Goal: Information Seeking & Learning: Learn about a topic

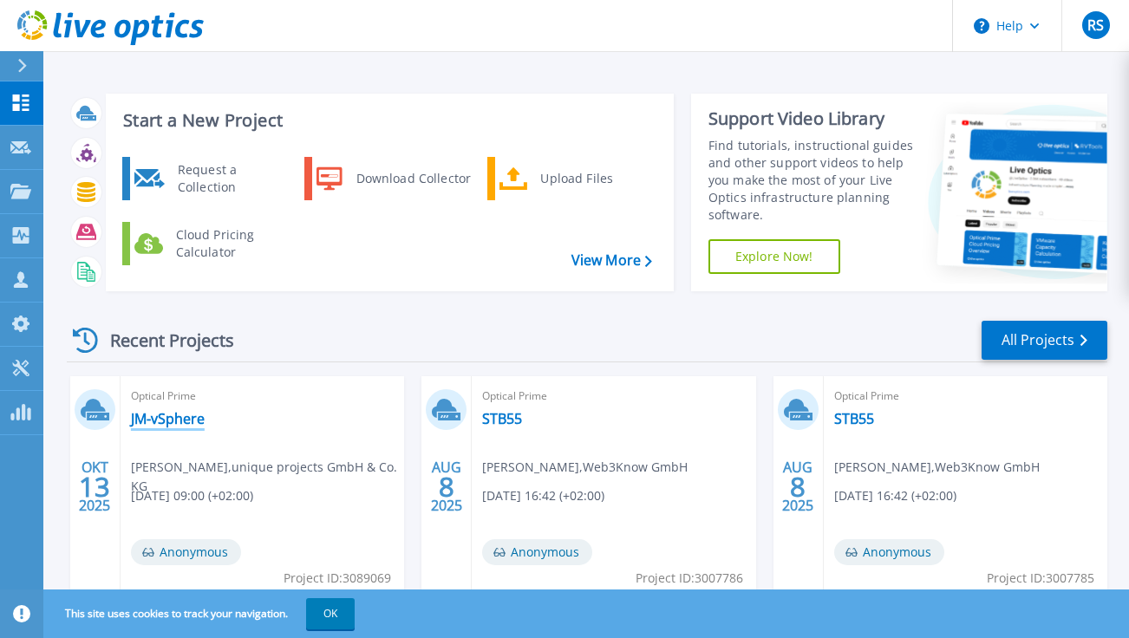
click at [165, 414] on link "JM-vSphere" at bounding box center [168, 418] width 74 height 17
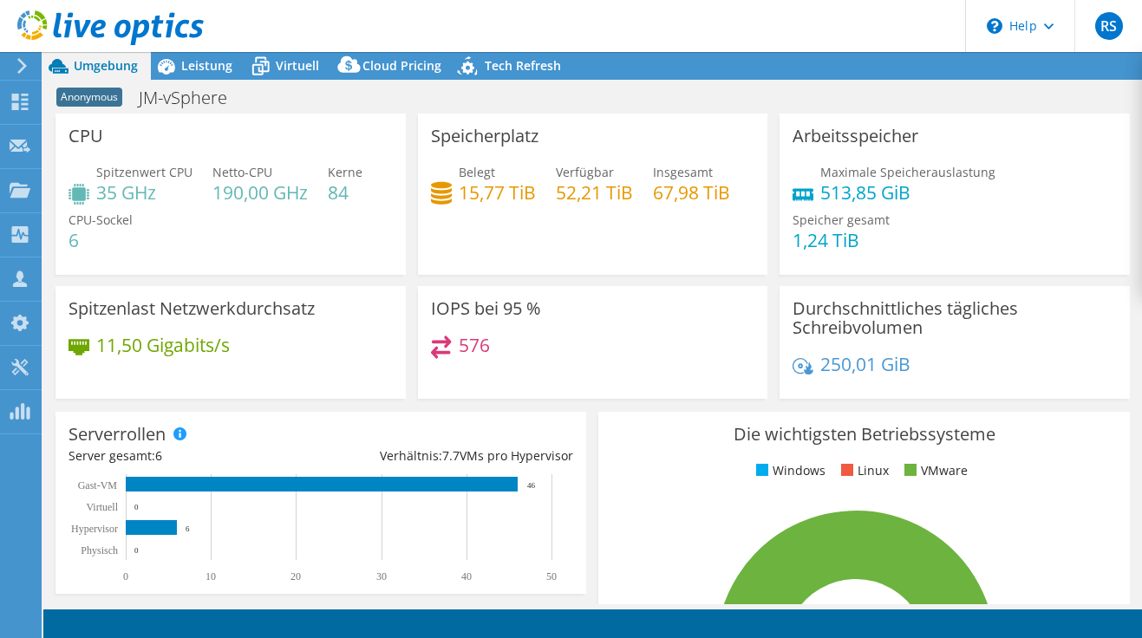
select select "USD"
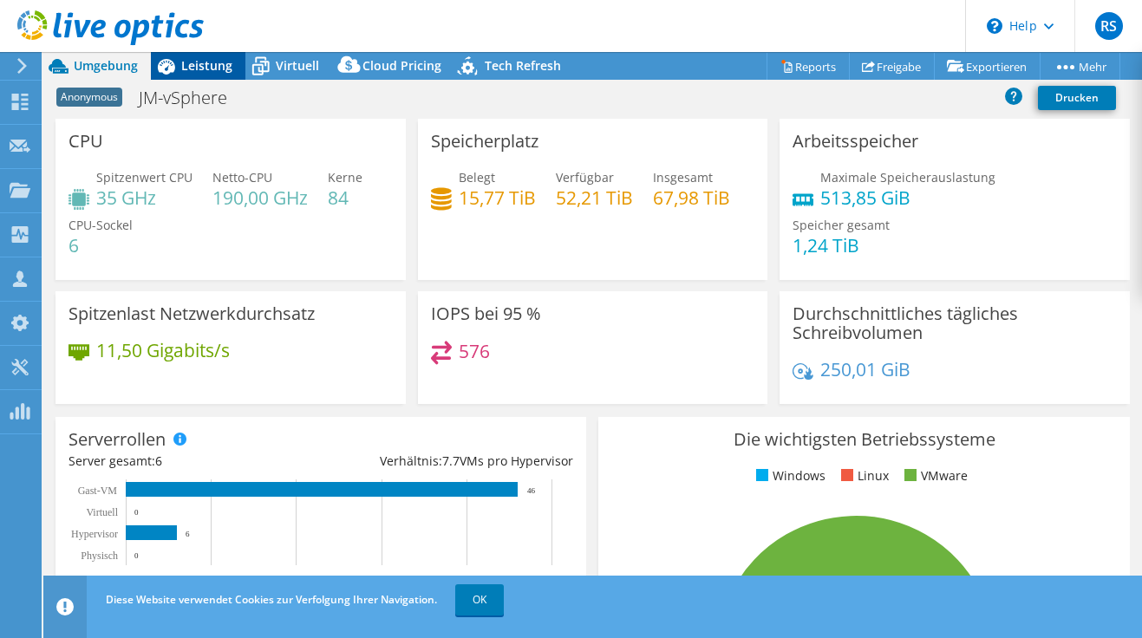
click at [196, 64] on span "Leistung" at bounding box center [206, 65] width 51 height 16
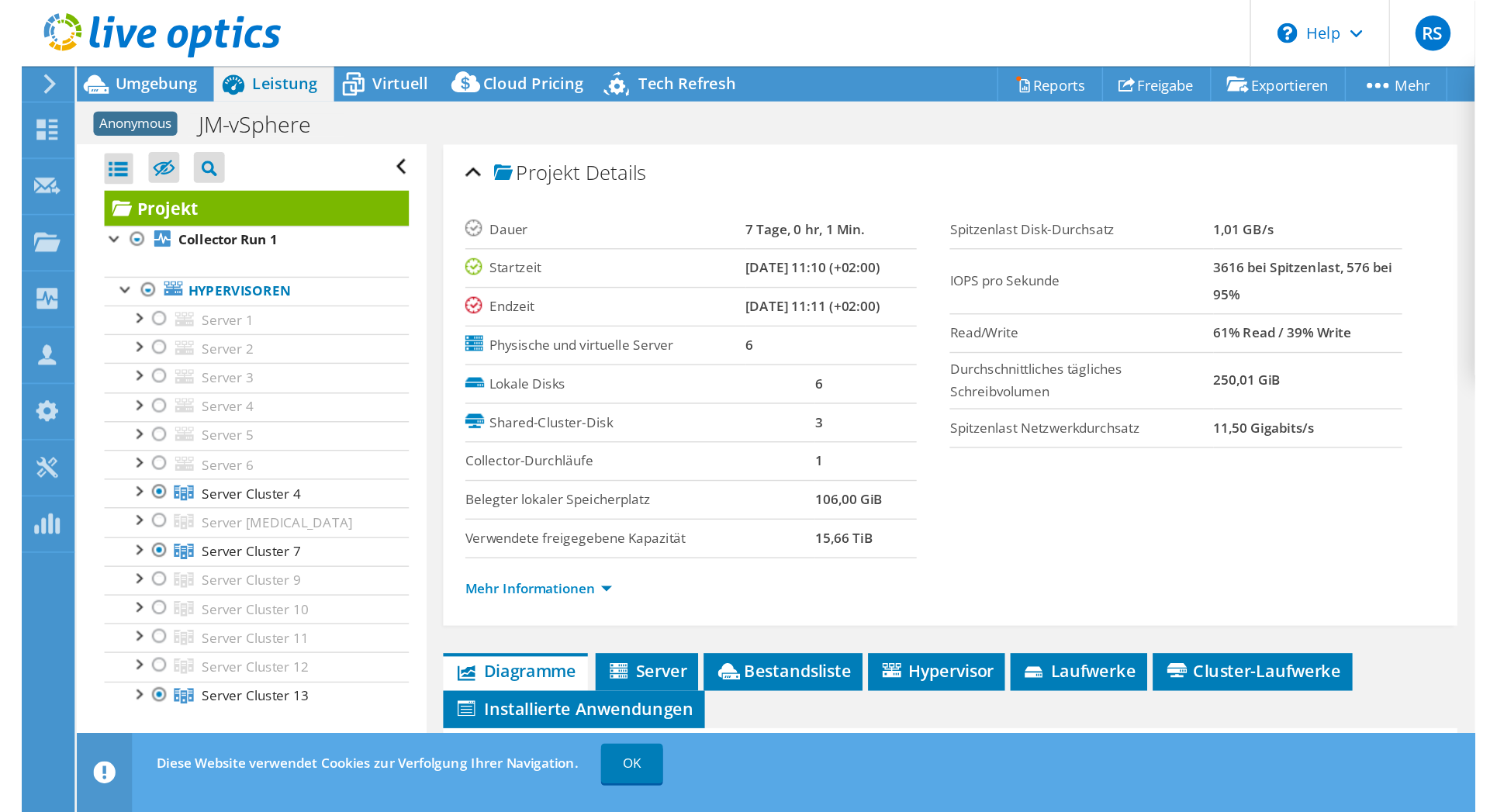
scroll to position [233, 0]
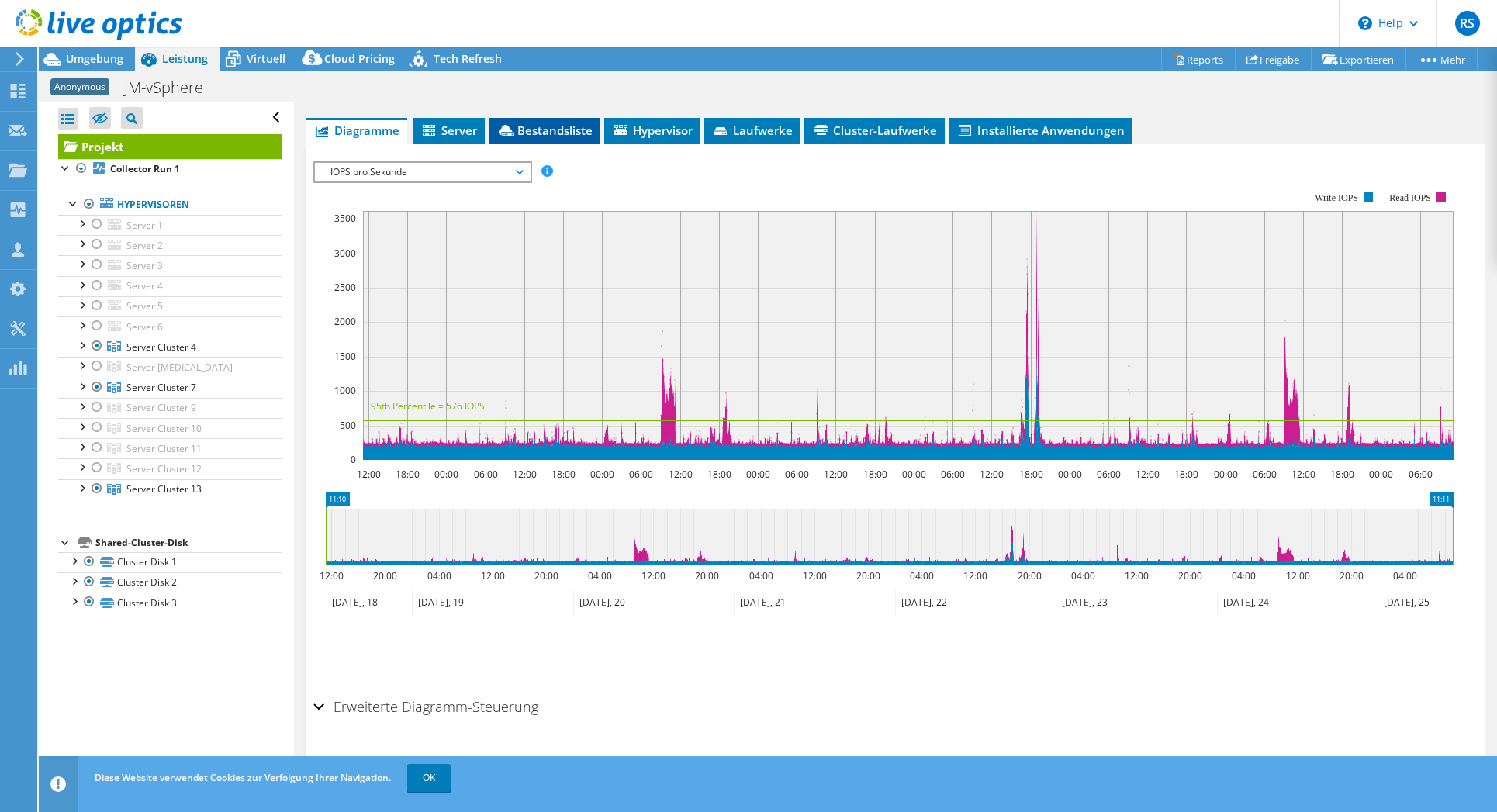
click at [556, 127] on span "Bestandsliste" at bounding box center [544, 130] width 96 height 15
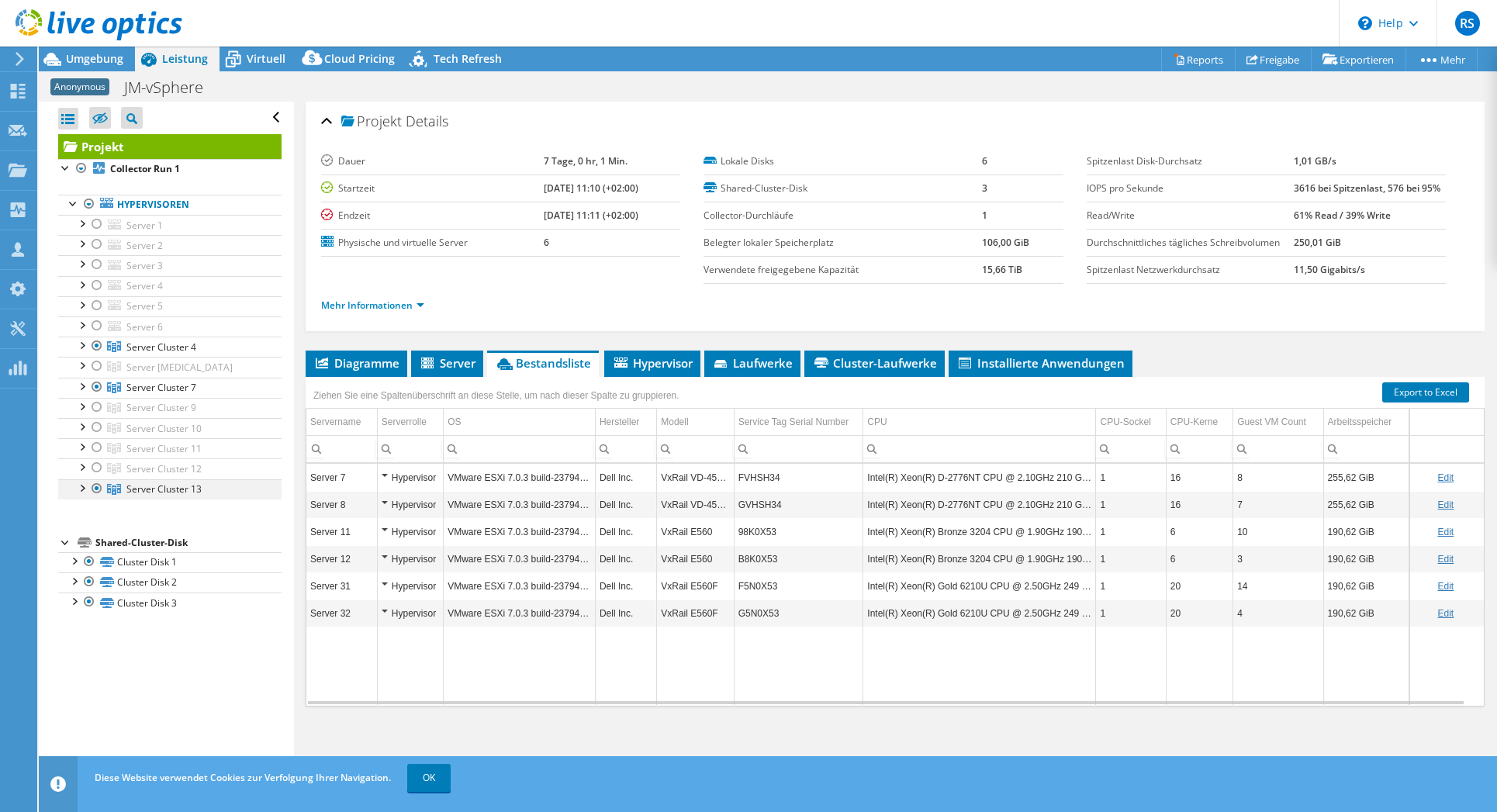
click at [82, 486] on div at bounding box center [81, 486] width 15 height 15
click at [178, 486] on span "Server Cluster 13" at bounding box center [164, 488] width 75 height 13
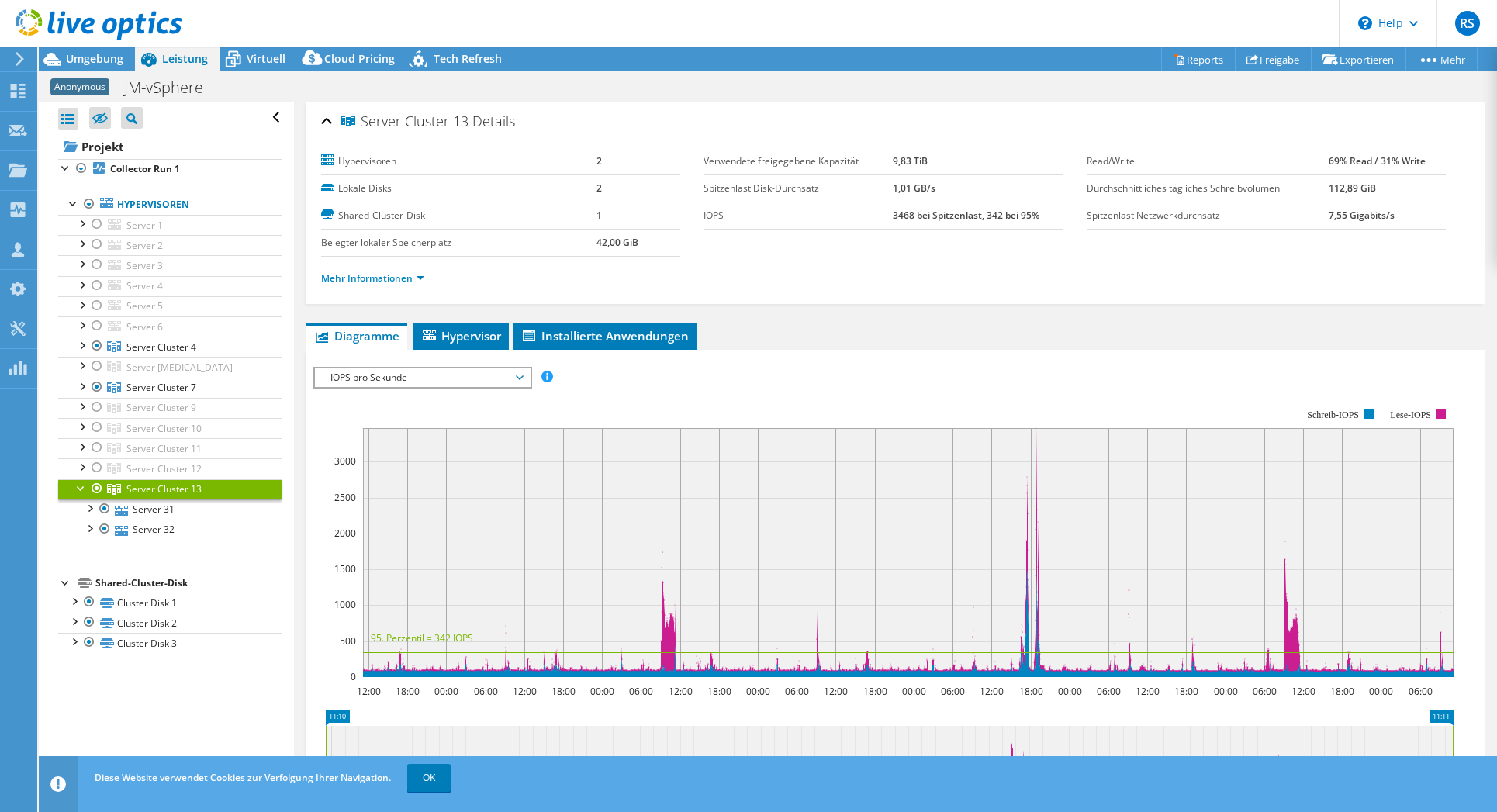
click at [432, 376] on span "IOPS pro Sekunde" at bounding box center [422, 377] width 200 height 19
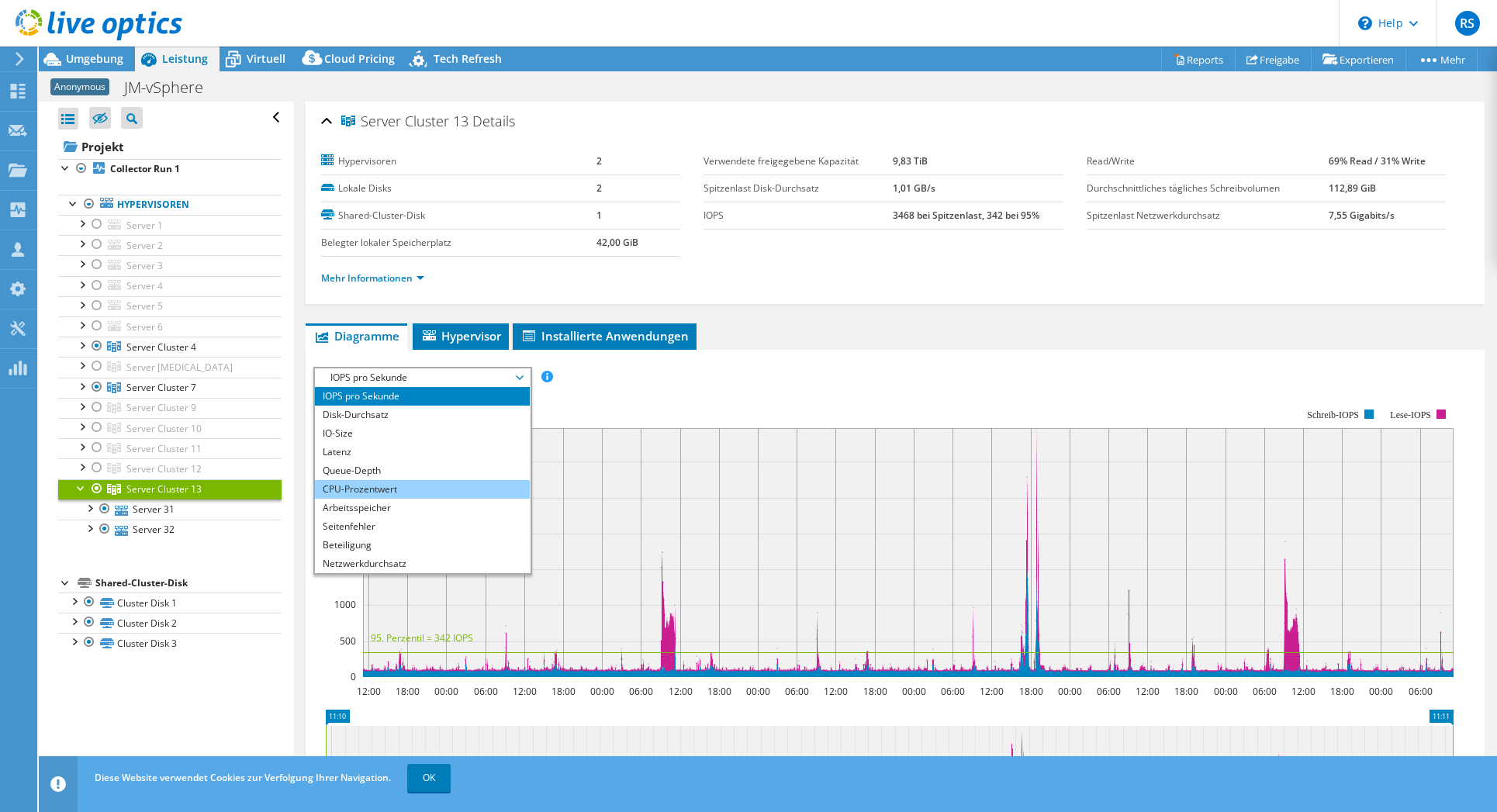
click at [405, 486] on li "CPU-Prozentwert" at bounding box center [422, 489] width 215 height 19
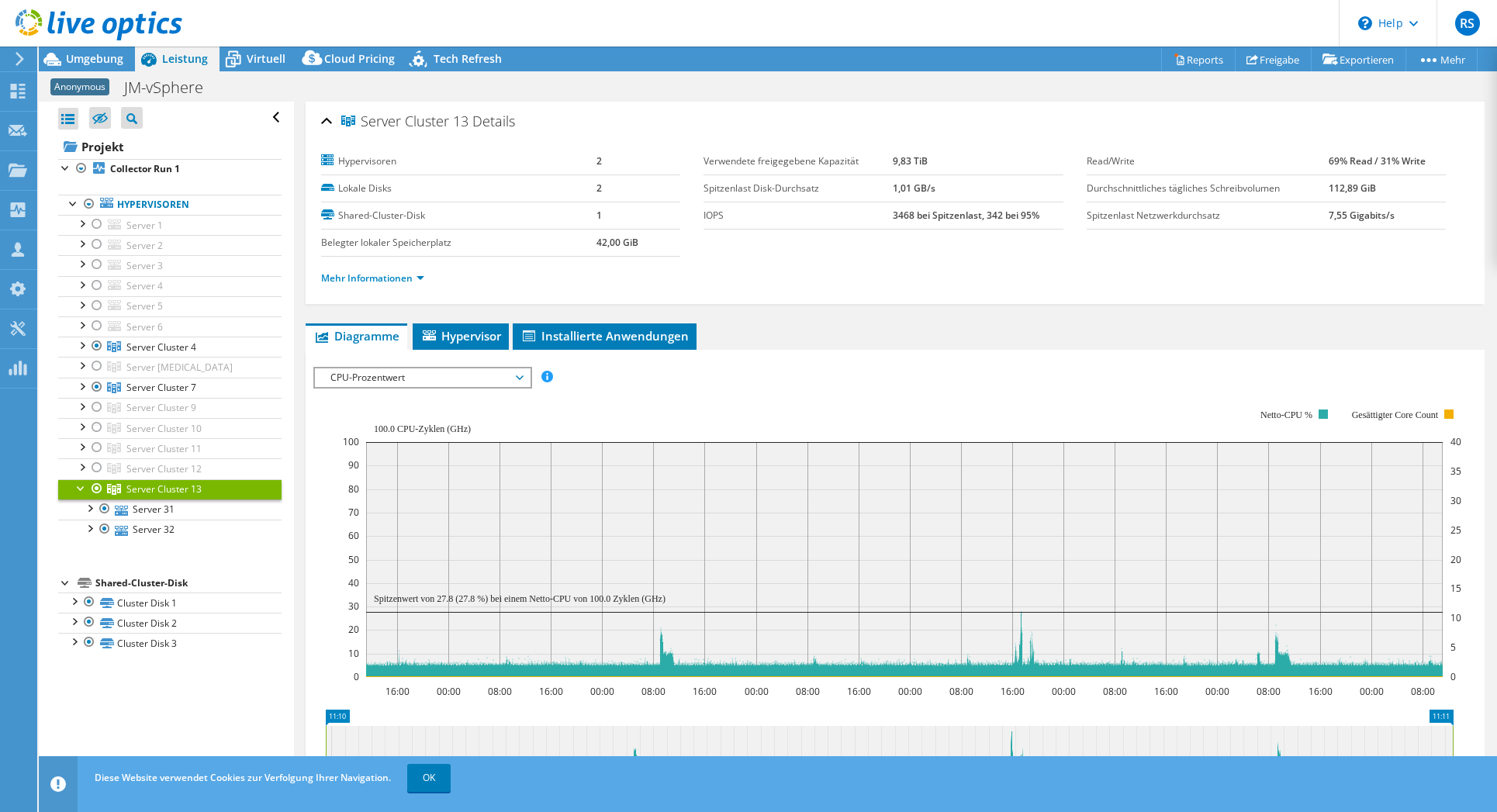
click at [519, 375] on span "CPU-Prozentwert" at bounding box center [422, 377] width 200 height 19
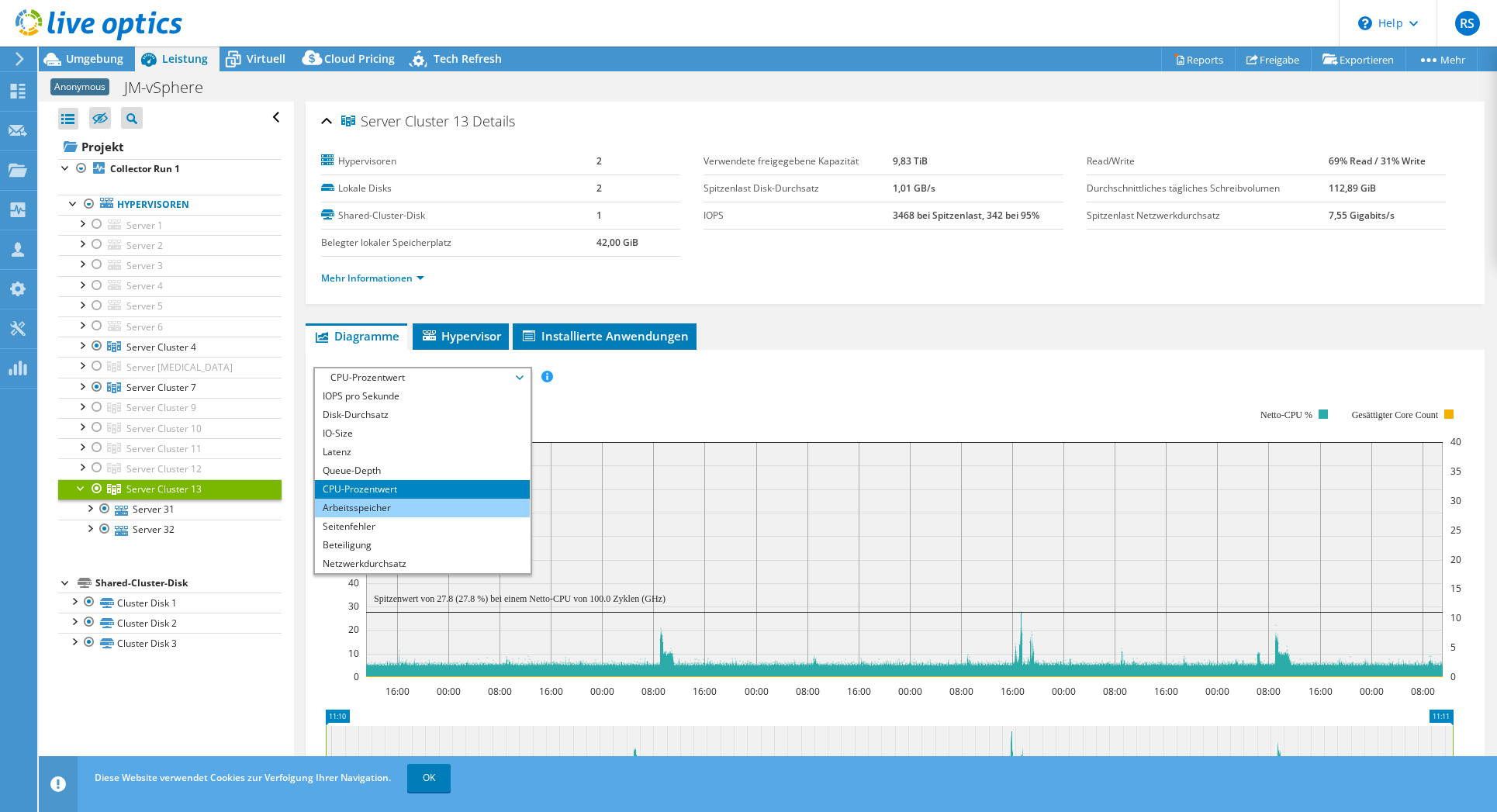
click at [392, 507] on li "Arbeitsspeicher" at bounding box center [422, 507] width 215 height 19
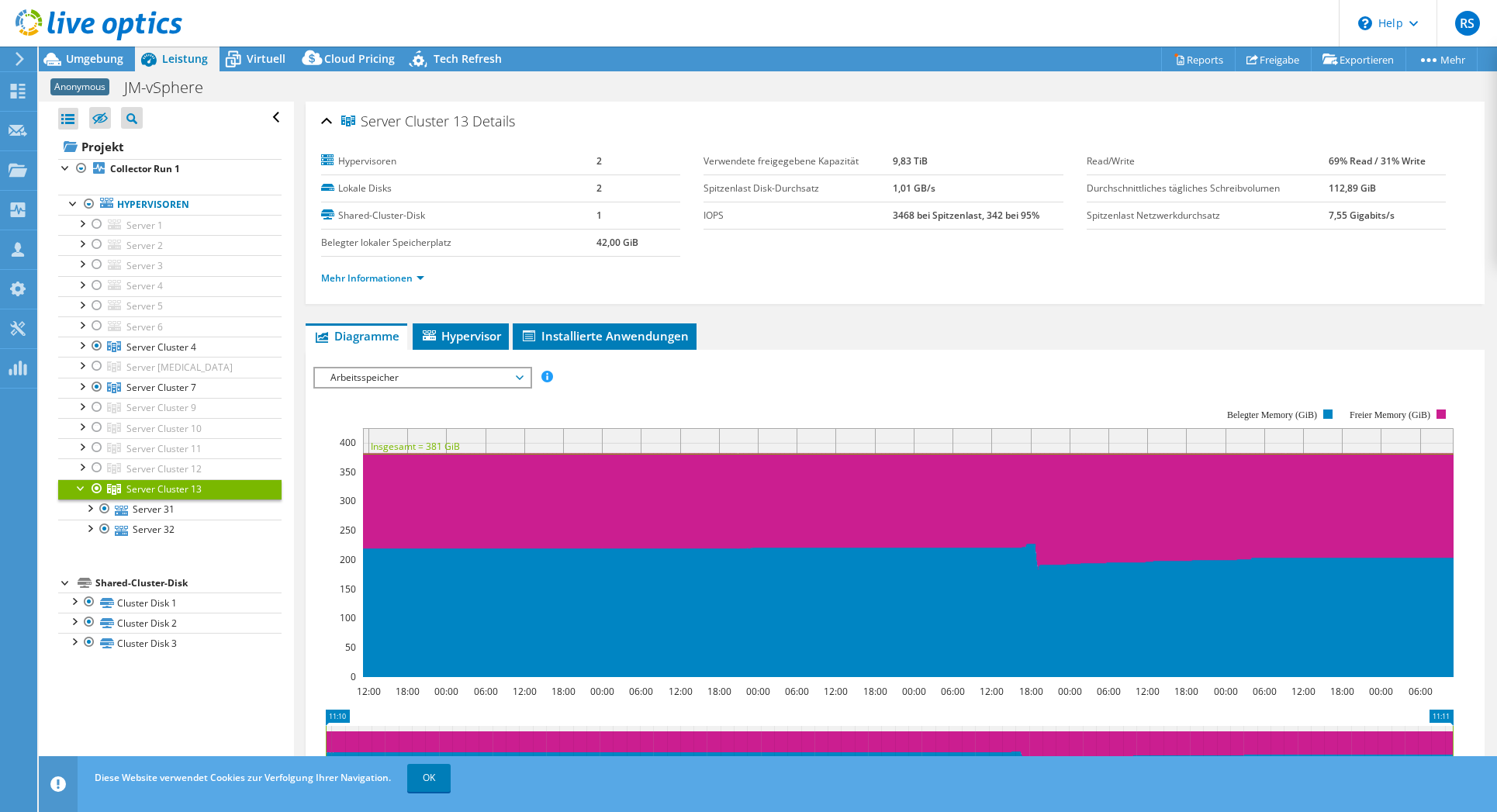
click at [521, 376] on span "Arbeitsspeicher" at bounding box center [422, 377] width 200 height 19
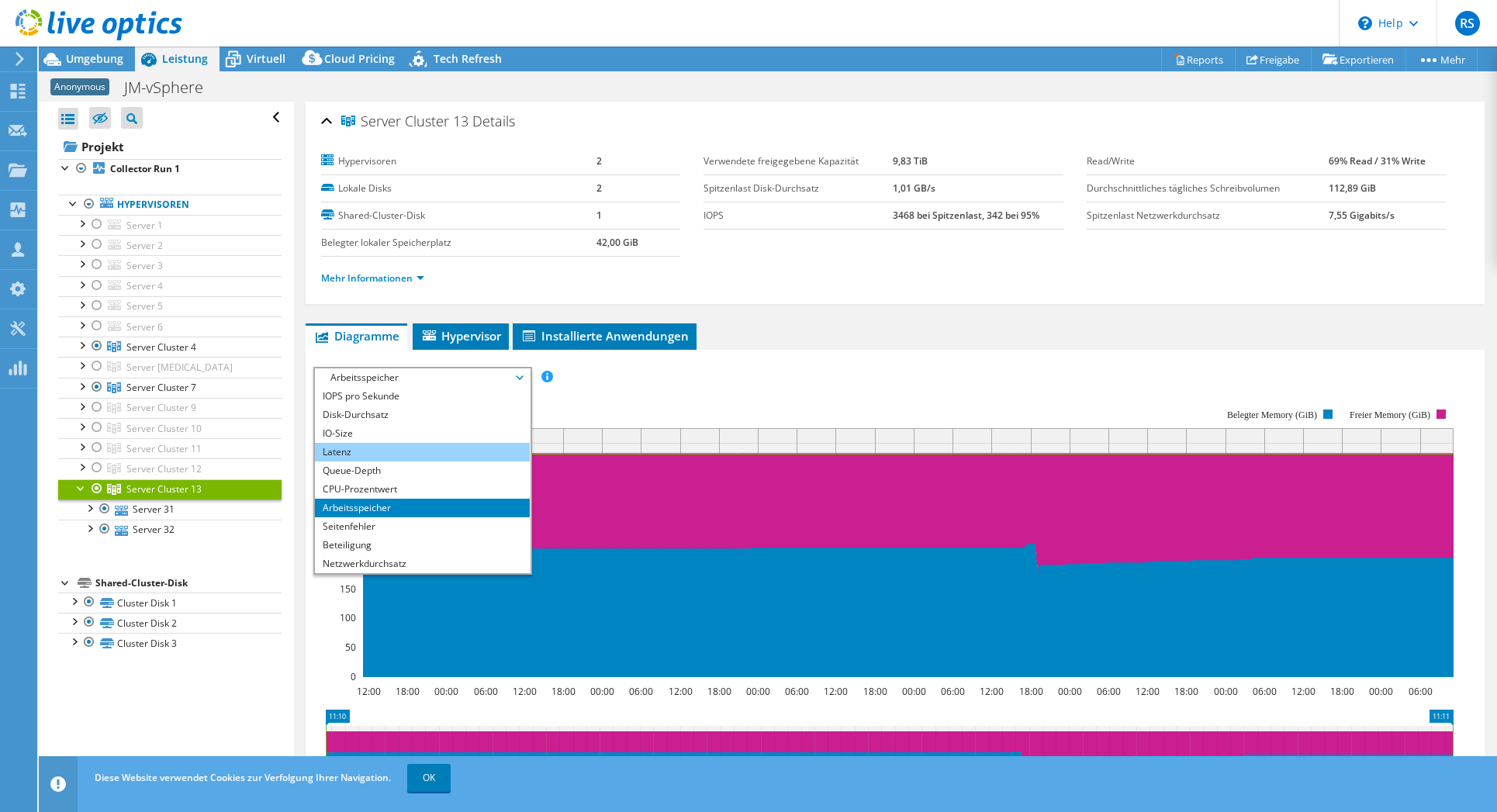
click at [392, 448] on li "Latenz" at bounding box center [422, 452] width 215 height 19
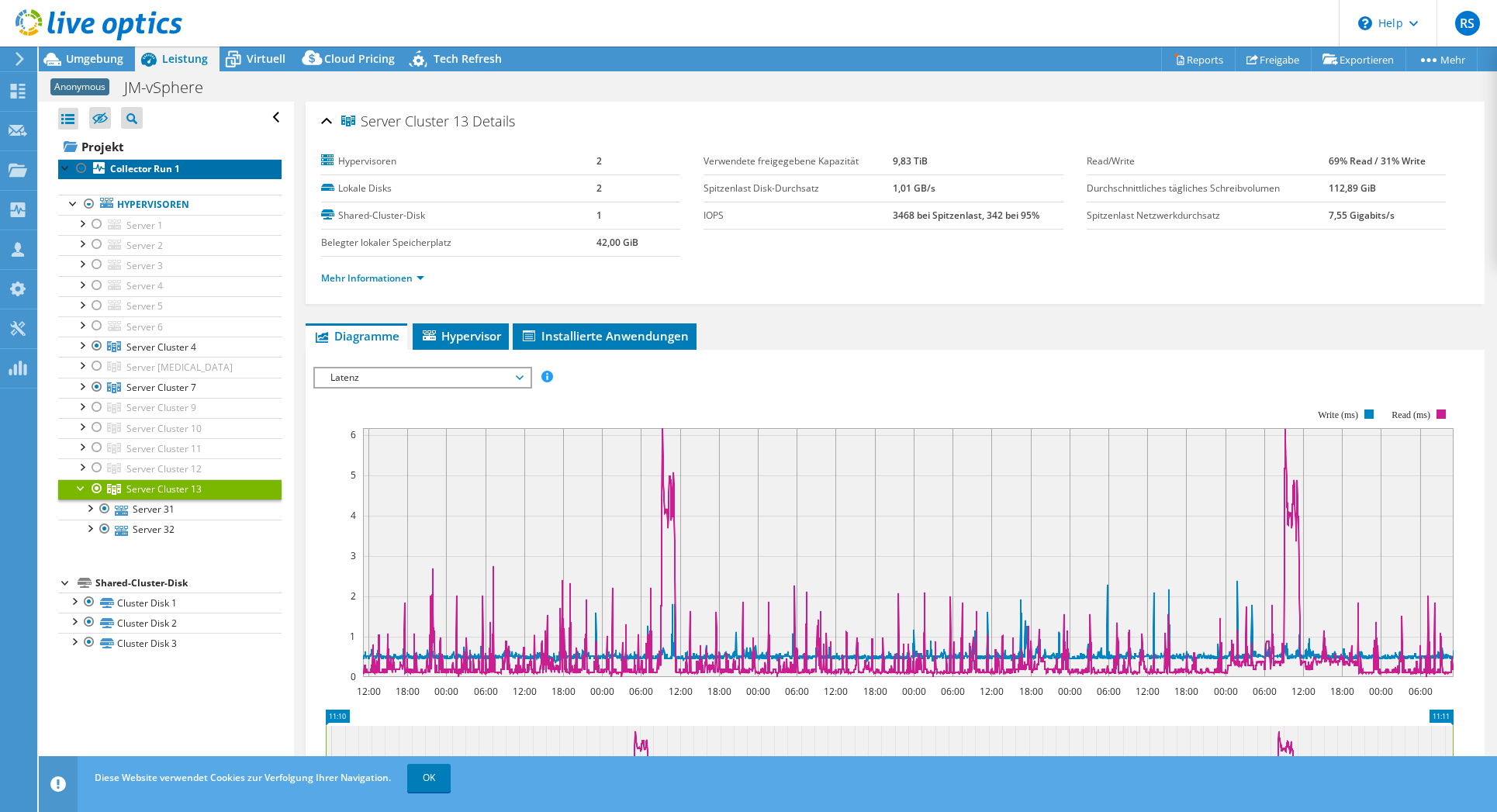
click at [137, 168] on b "Collector Run 1" at bounding box center [145, 168] width 70 height 13
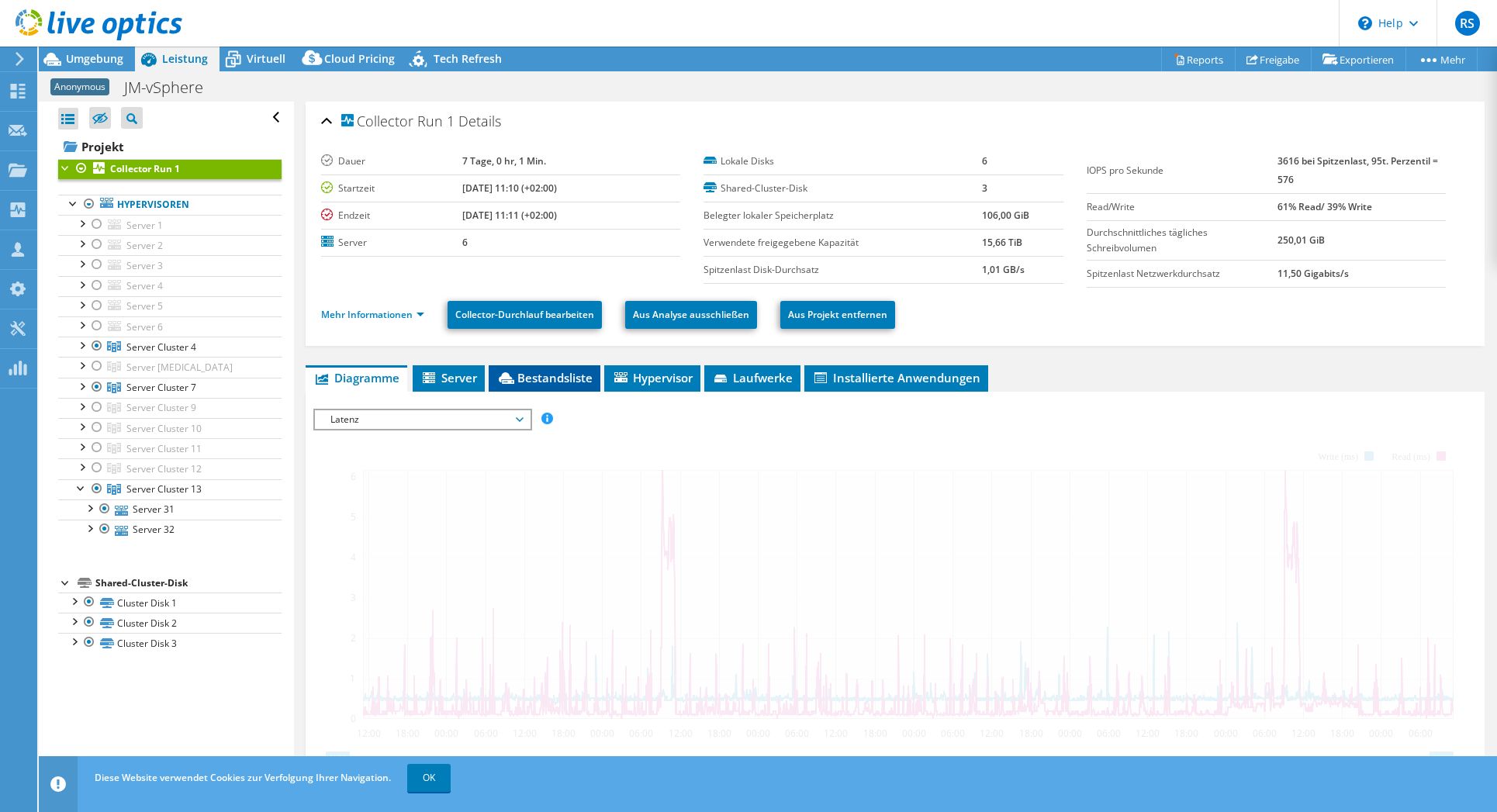
click at [556, 374] on span "Bestandsliste" at bounding box center [544, 376] width 96 height 15
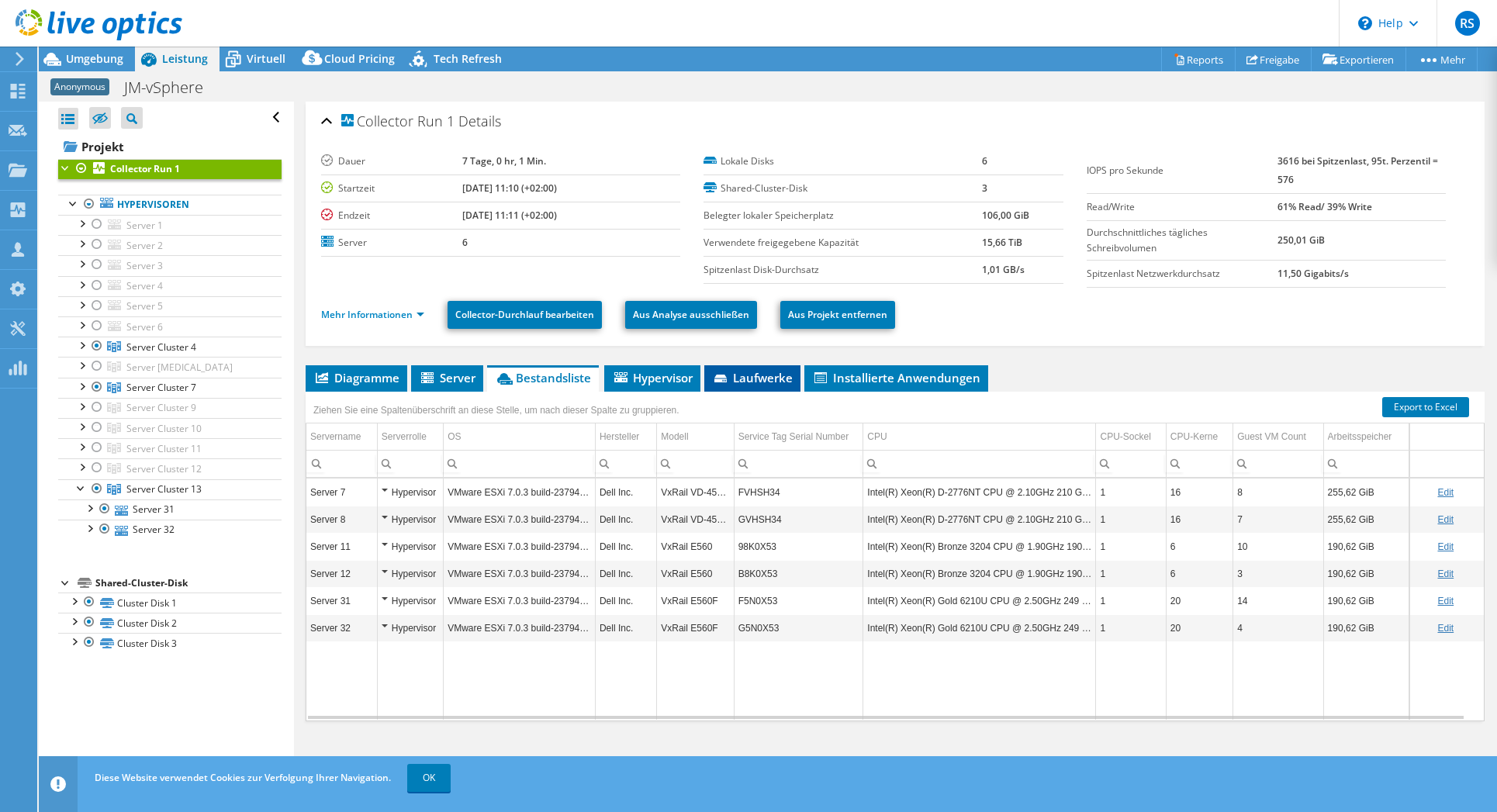
click at [753, 372] on span "Laufwerke" at bounding box center [753, 376] width 81 height 15
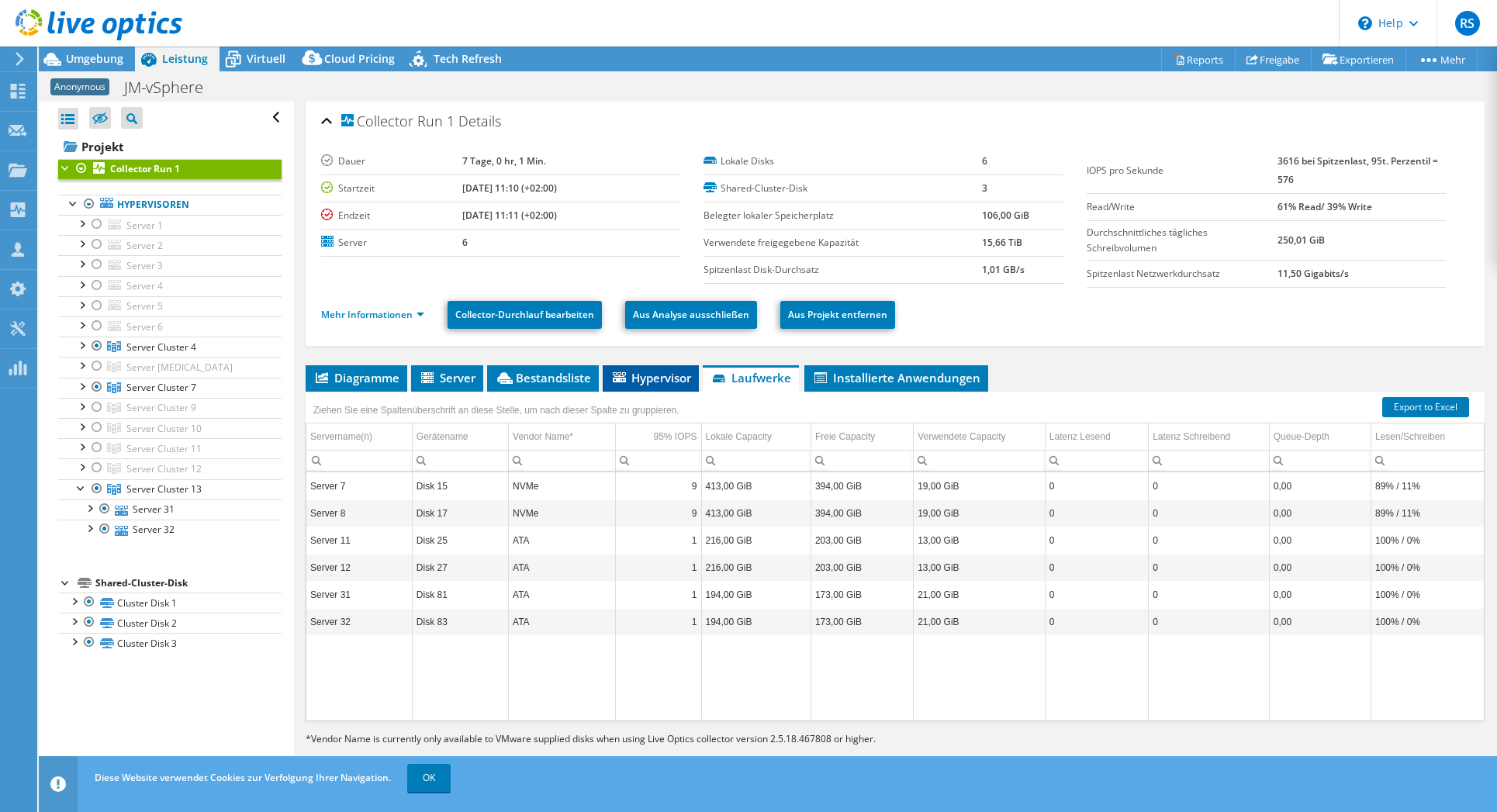
click at [660, 374] on span "Hypervisor" at bounding box center [651, 376] width 81 height 15
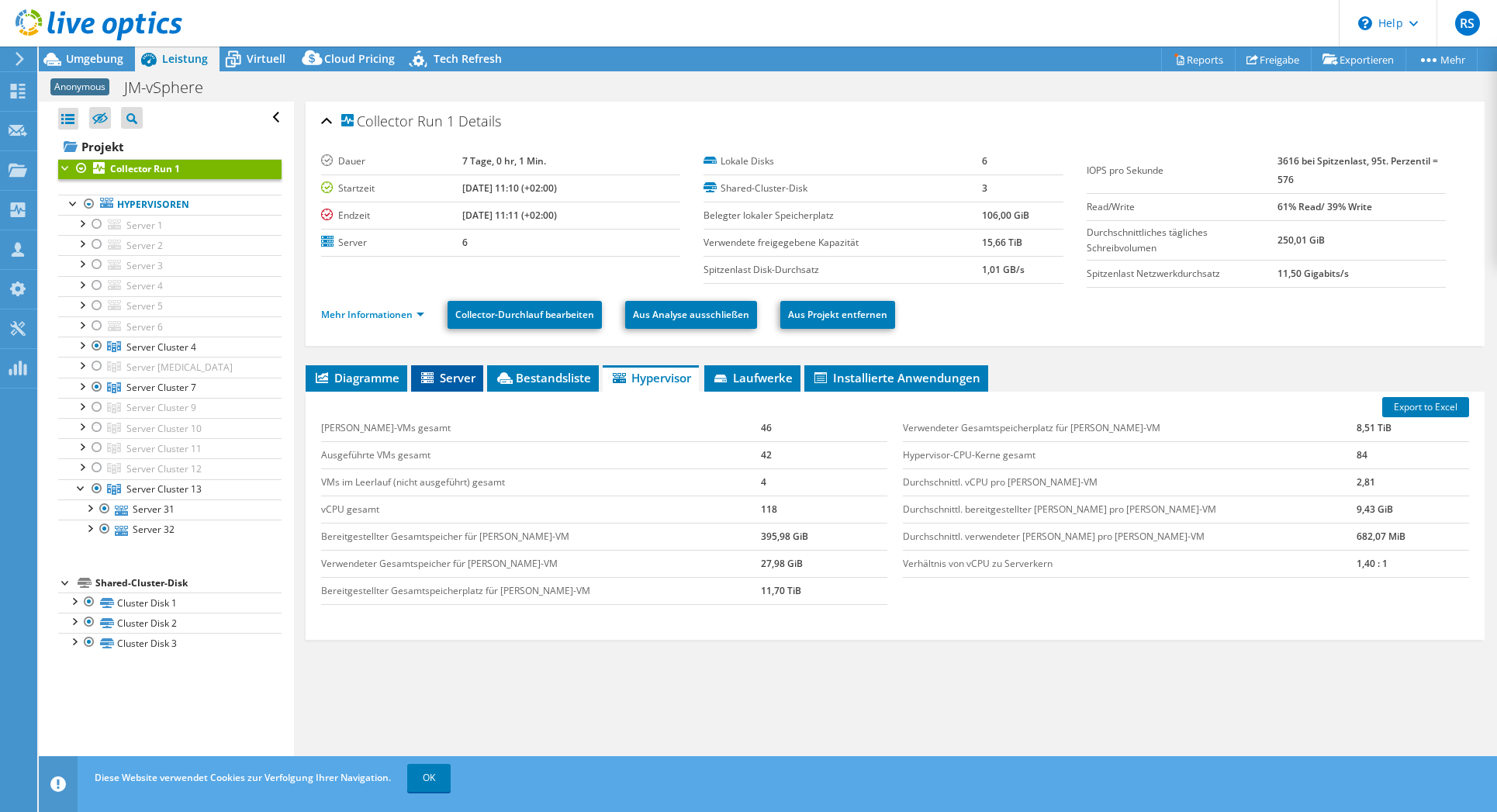
click at [456, 370] on span "Server" at bounding box center [447, 376] width 56 height 15
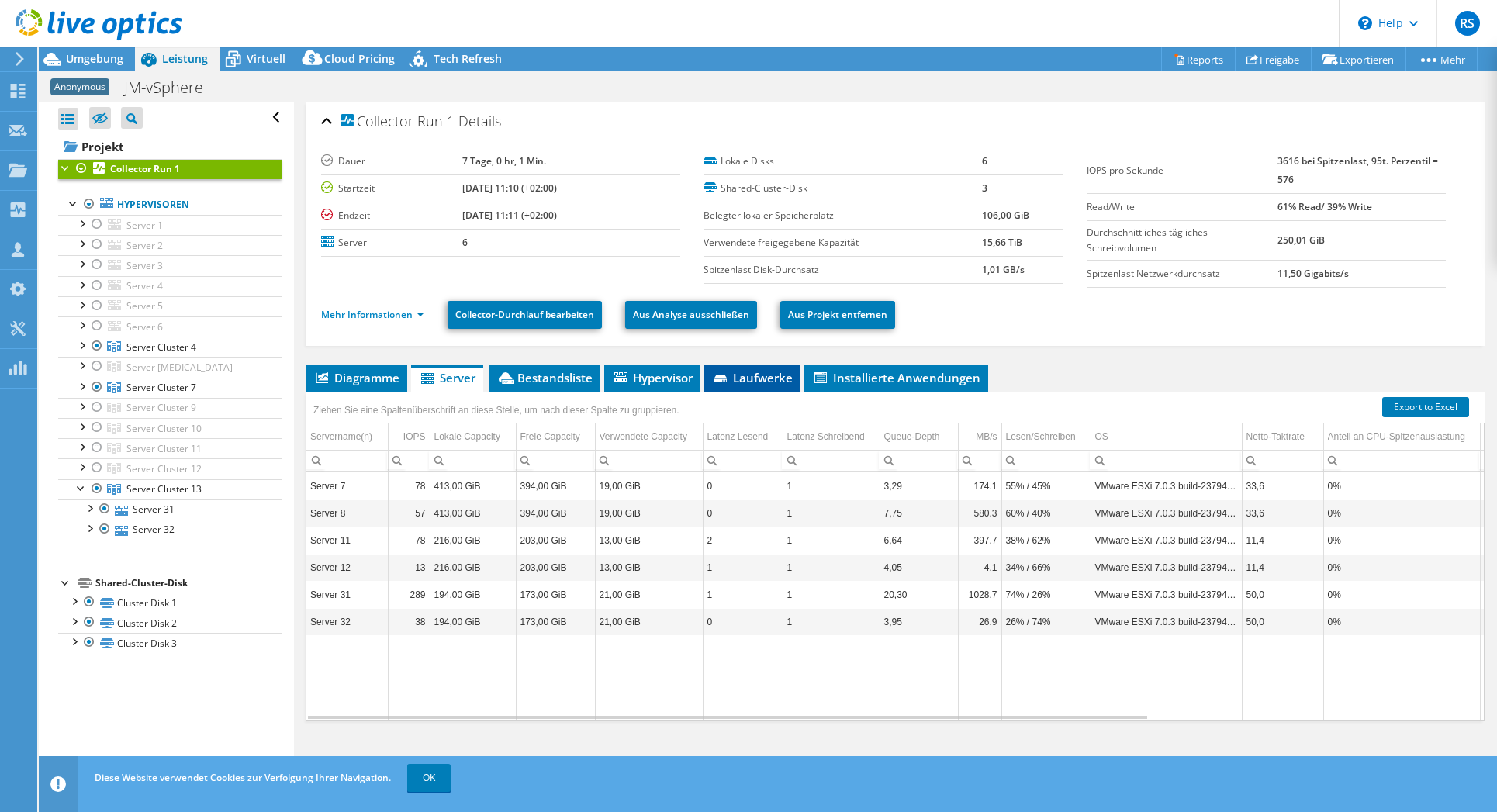
click at [748, 376] on span "Laufwerke" at bounding box center [753, 376] width 81 height 15
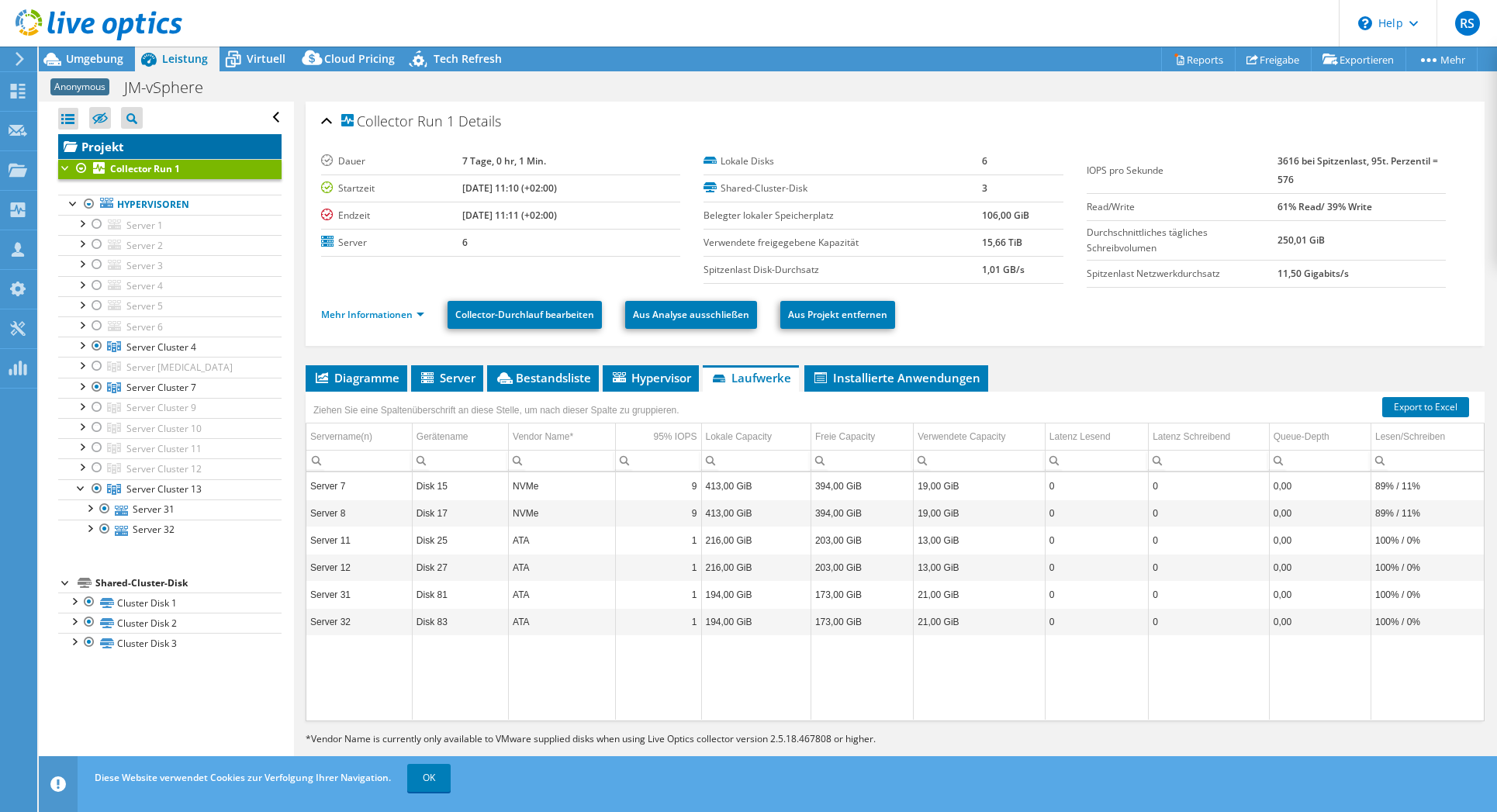
click at [148, 140] on link "Projekt" at bounding box center [170, 147] width 224 height 25
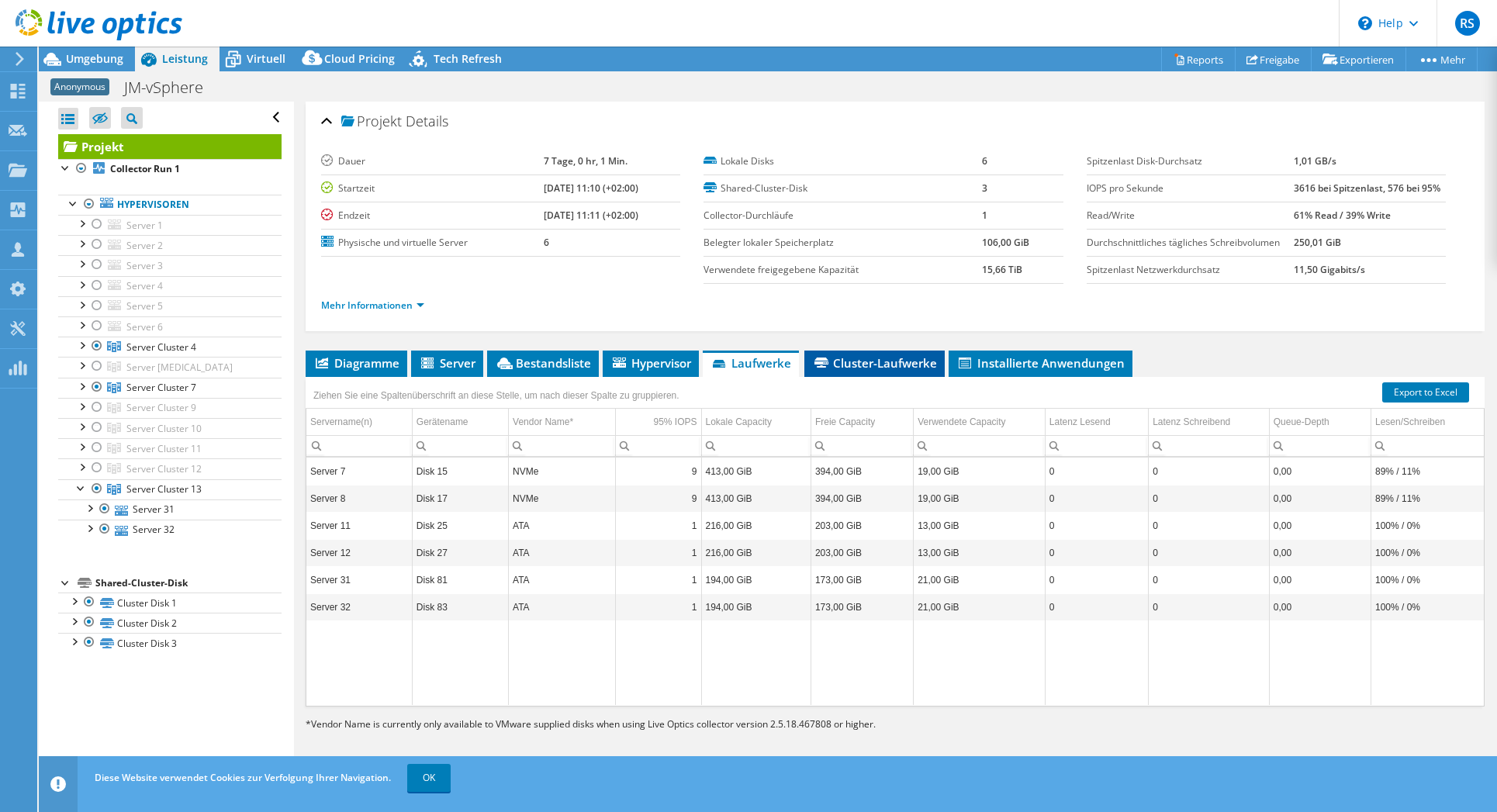
click at [902, 363] on span "Cluster-Laufwerke" at bounding box center [875, 362] width 125 height 15
